Goal: Task Accomplishment & Management: Manage account settings

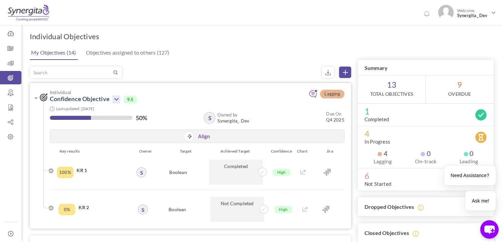
click at [114, 99] on icon at bounding box center [116, 99] width 8 height 8
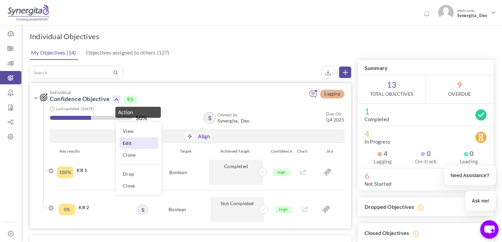
click at [131, 145] on link "Edit" at bounding box center [138, 143] width 39 height 12
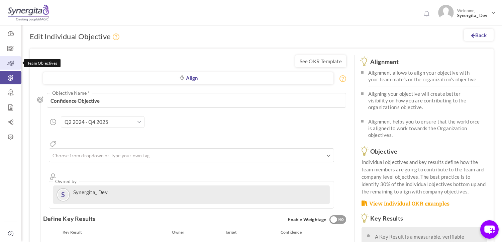
click at [8, 64] on icon at bounding box center [10, 63] width 21 height 7
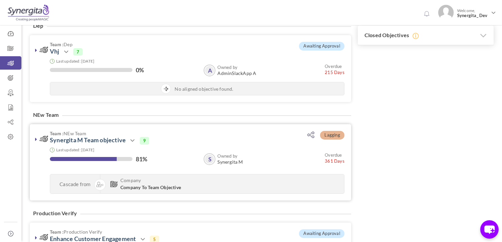
scroll to position [185, 0]
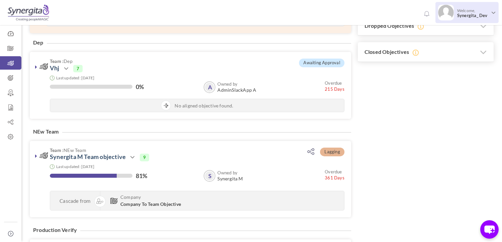
click at [460, 10] on span "Welcome, Synergita_ Dev" at bounding box center [471, 13] width 36 height 17
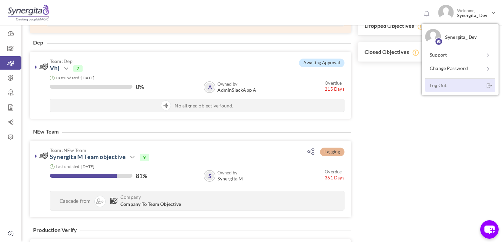
click at [453, 88] on link "Log Out" at bounding box center [460, 85] width 70 height 14
